Goal: Find specific page/section: Find specific page/section

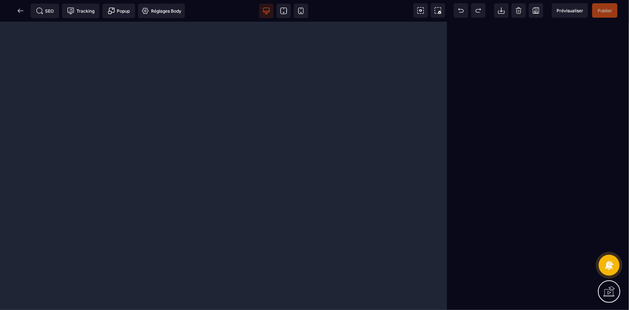
drag, startPoint x: 19, startPoint y: 10, endPoint x: 19, endPoint y: 1, distance: 8.6
click at [19, 9] on icon at bounding box center [20, 10] width 7 height 7
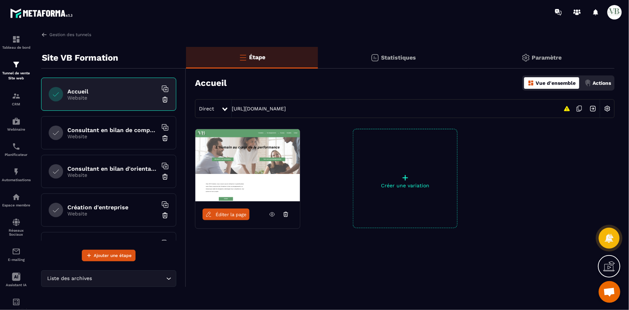
click at [105, 136] on p "Website" at bounding box center [112, 136] width 90 height 6
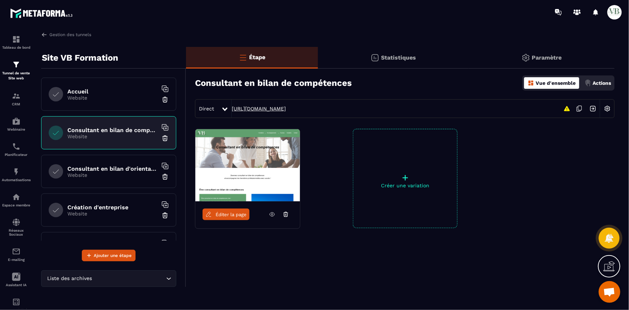
click at [286, 107] on link "[URL][DOMAIN_NAME]" at bounding box center [259, 109] width 54 height 6
click at [66, 89] on div "Accueil Website" at bounding box center [108, 93] width 135 height 33
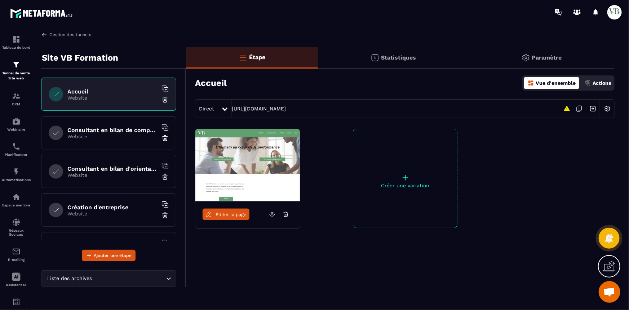
click at [44, 36] on img at bounding box center [44, 34] width 6 height 6
